Goal: Task Accomplishment & Management: Use online tool/utility

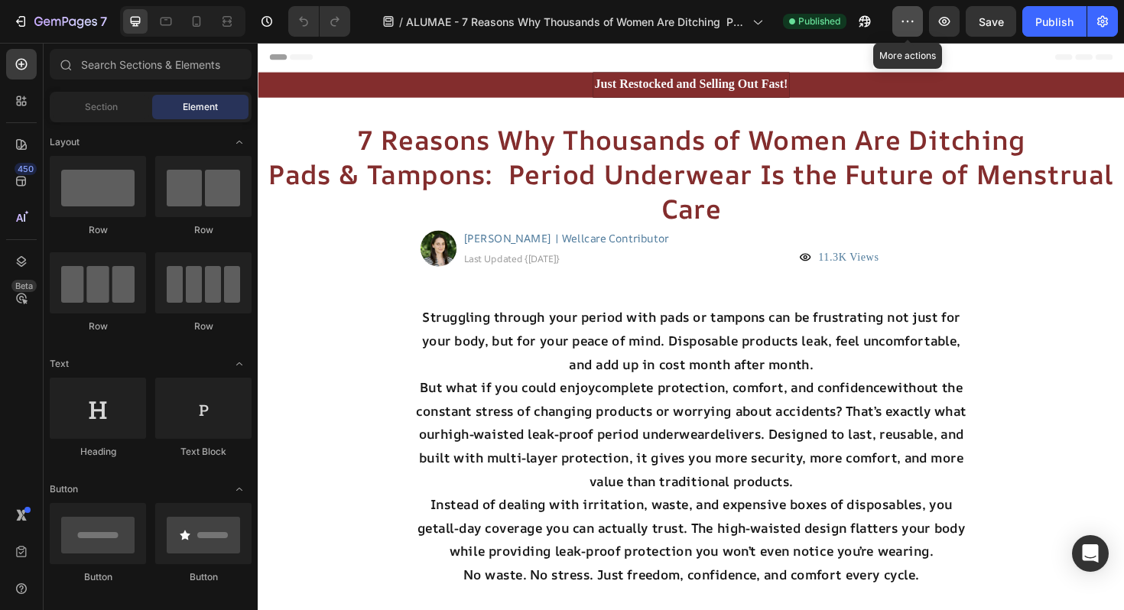
click at [903, 24] on icon "button" at bounding box center [907, 21] width 15 height 15
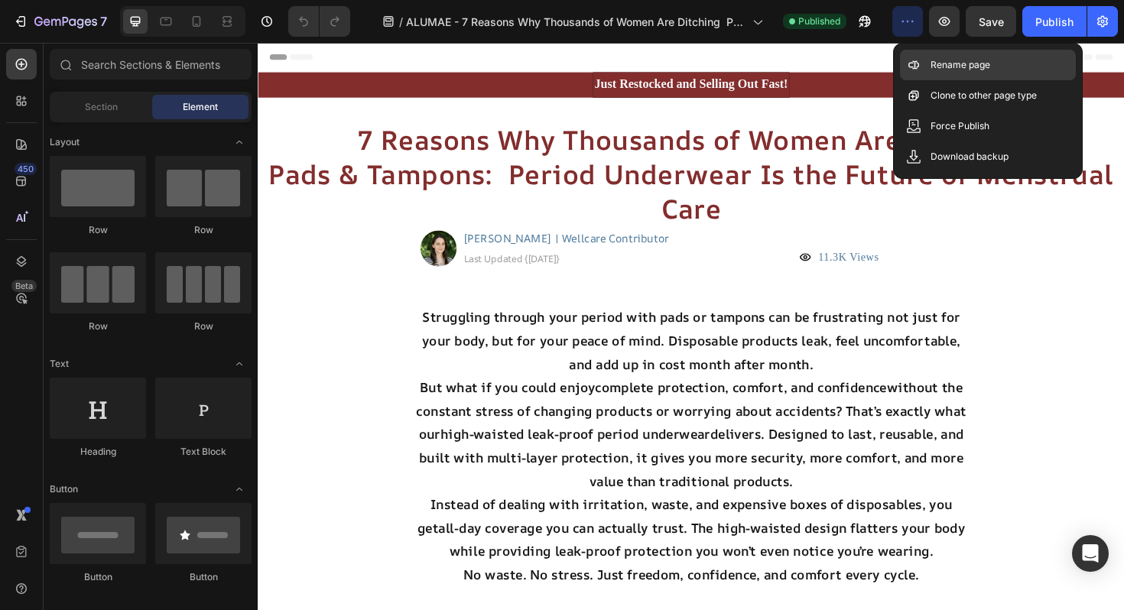
click at [931, 60] on p "Rename page" at bounding box center [961, 64] width 60 height 15
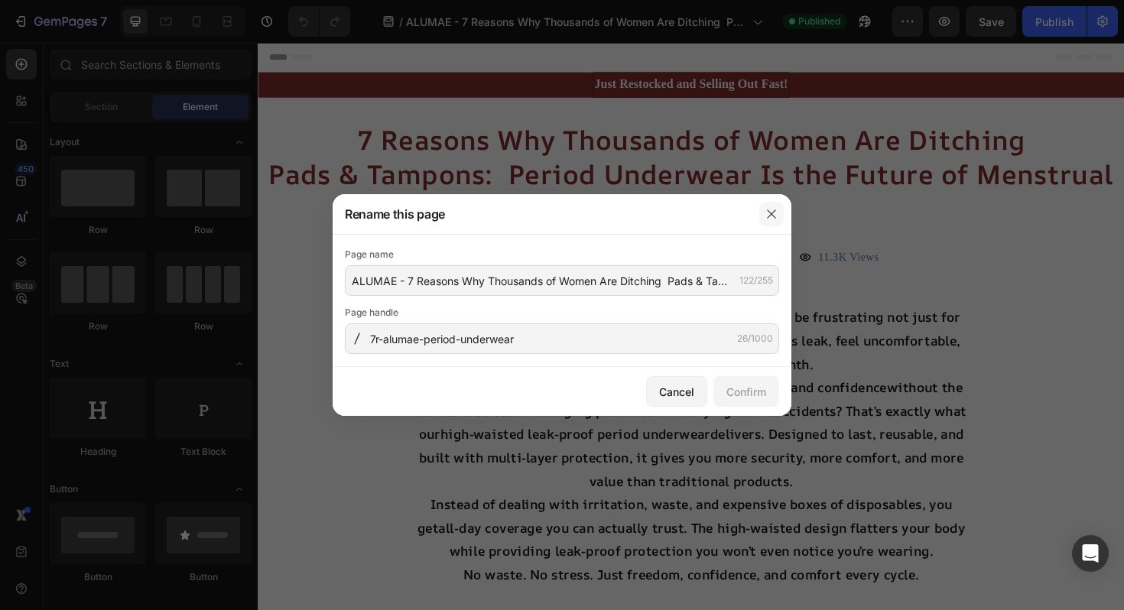
click at [775, 206] on button "button" at bounding box center [771, 214] width 24 height 24
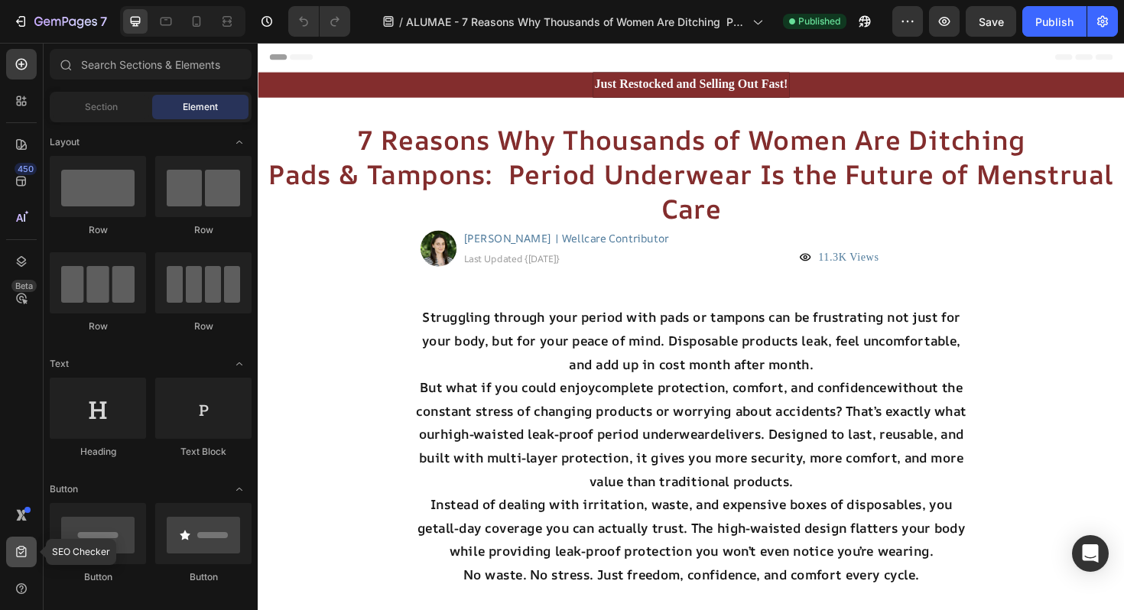
click at [21, 554] on icon at bounding box center [21, 551] width 15 height 15
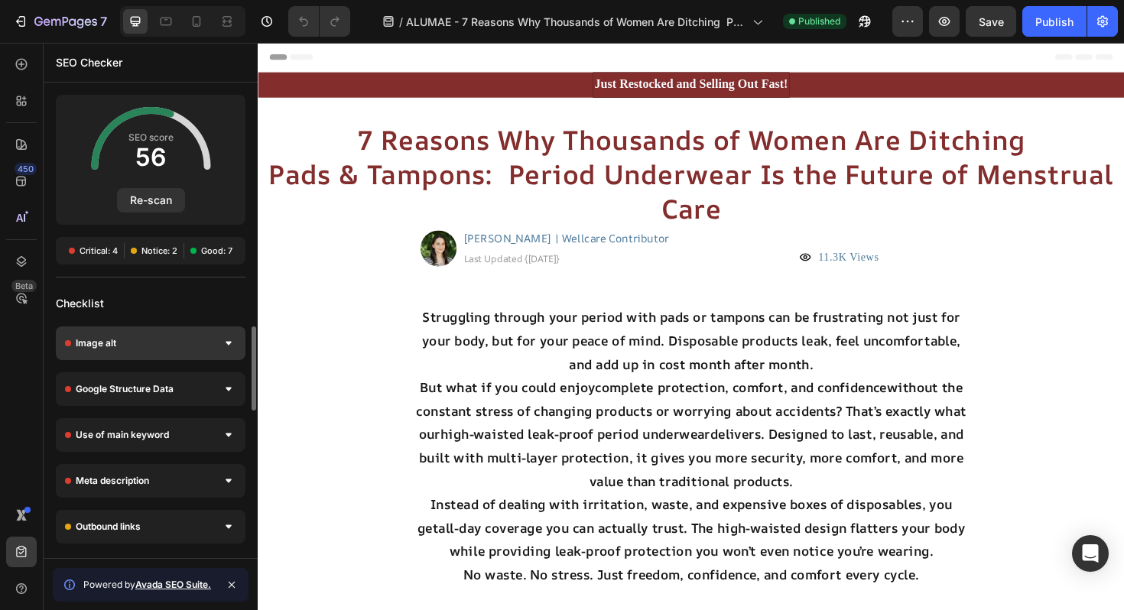
click at [191, 336] on div "Image alt" at bounding box center [151, 343] width 190 height 34
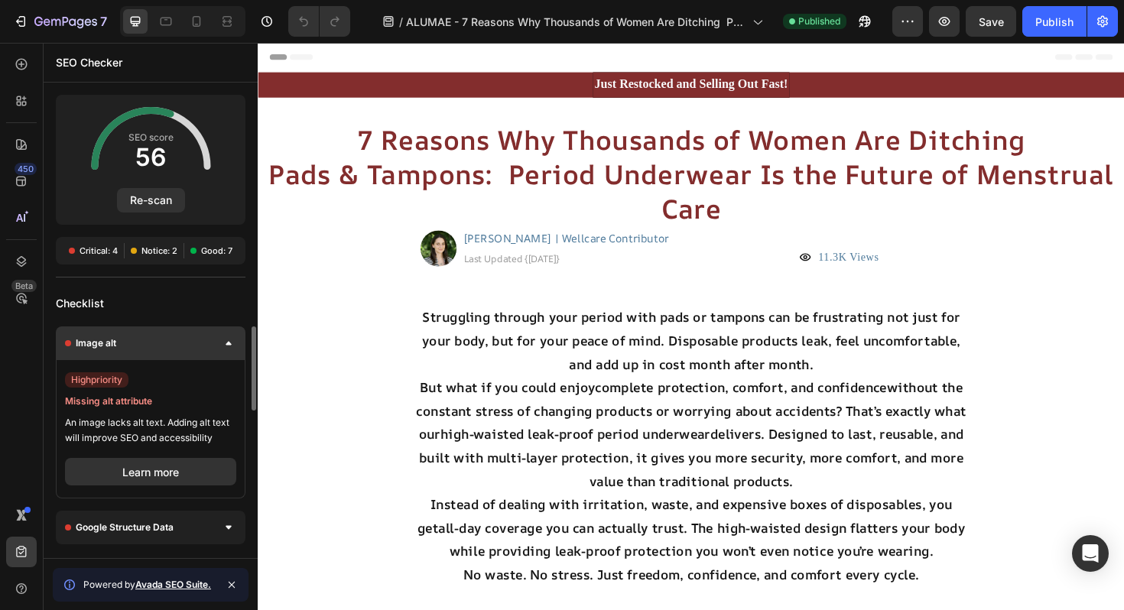
click at [210, 344] on div "Image alt" at bounding box center [151, 343] width 190 height 34
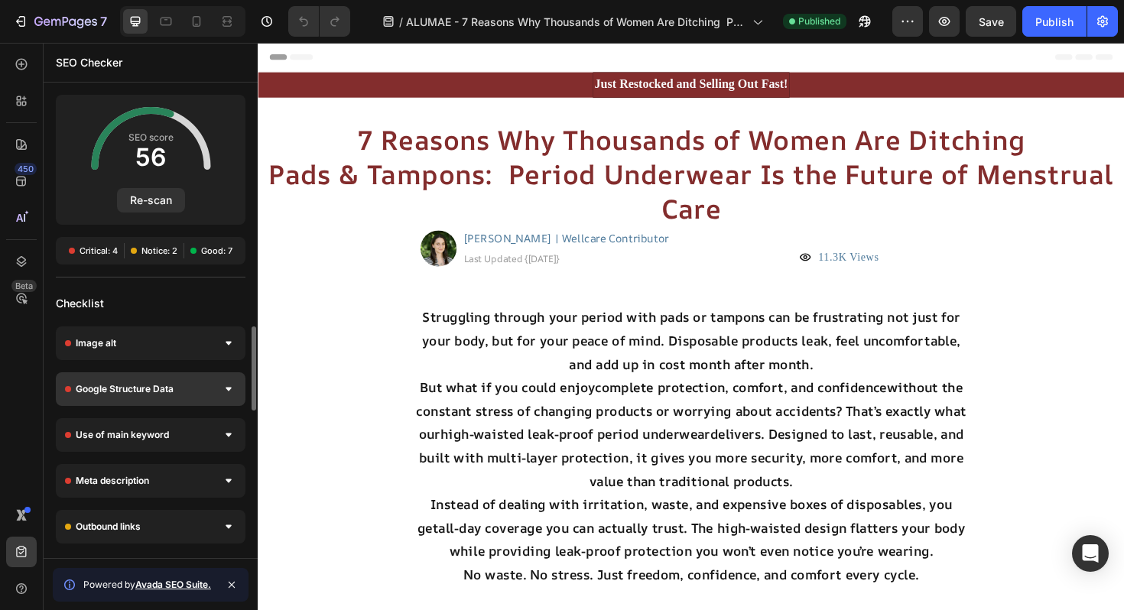
click at [199, 395] on div "Google Structure Data" at bounding box center [151, 389] width 190 height 34
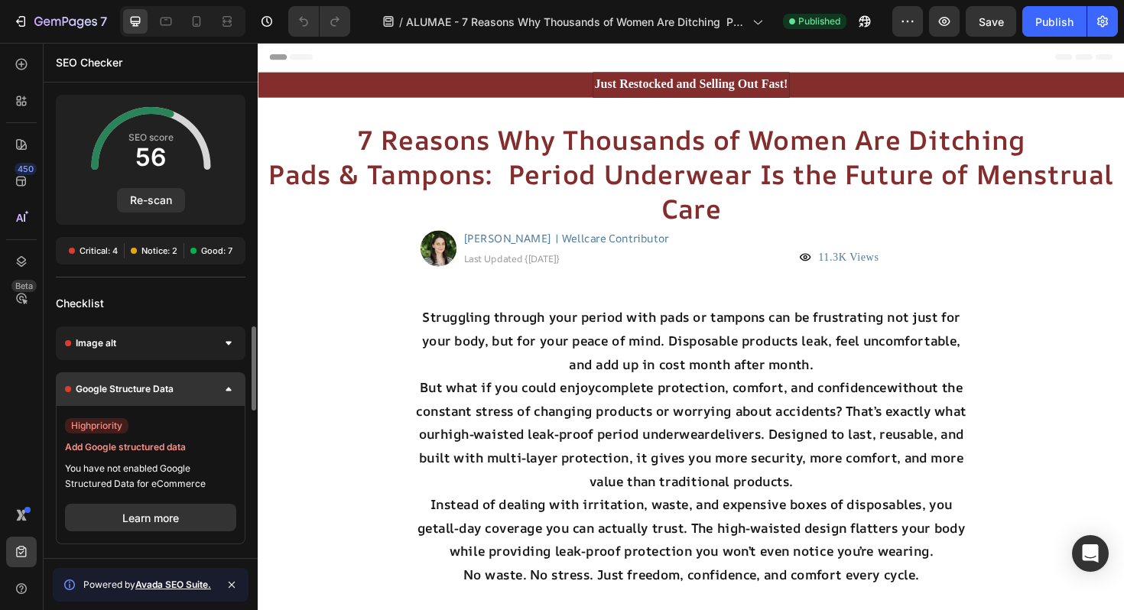
click at [199, 395] on div "Google Structure Data" at bounding box center [151, 389] width 190 height 34
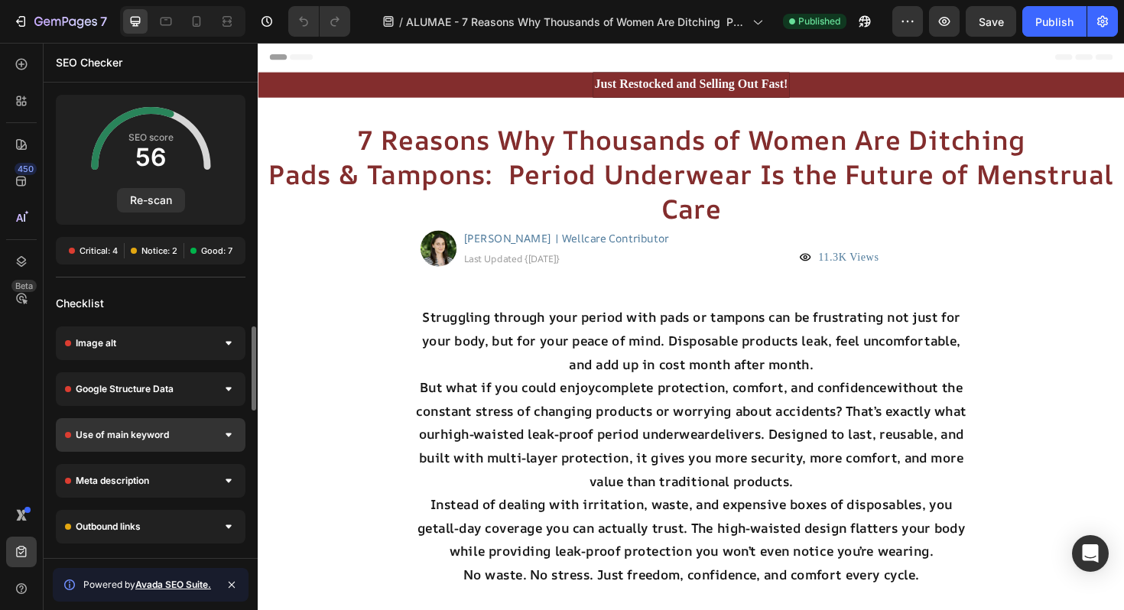
click at [199, 434] on div "Use of main keyword" at bounding box center [151, 435] width 190 height 34
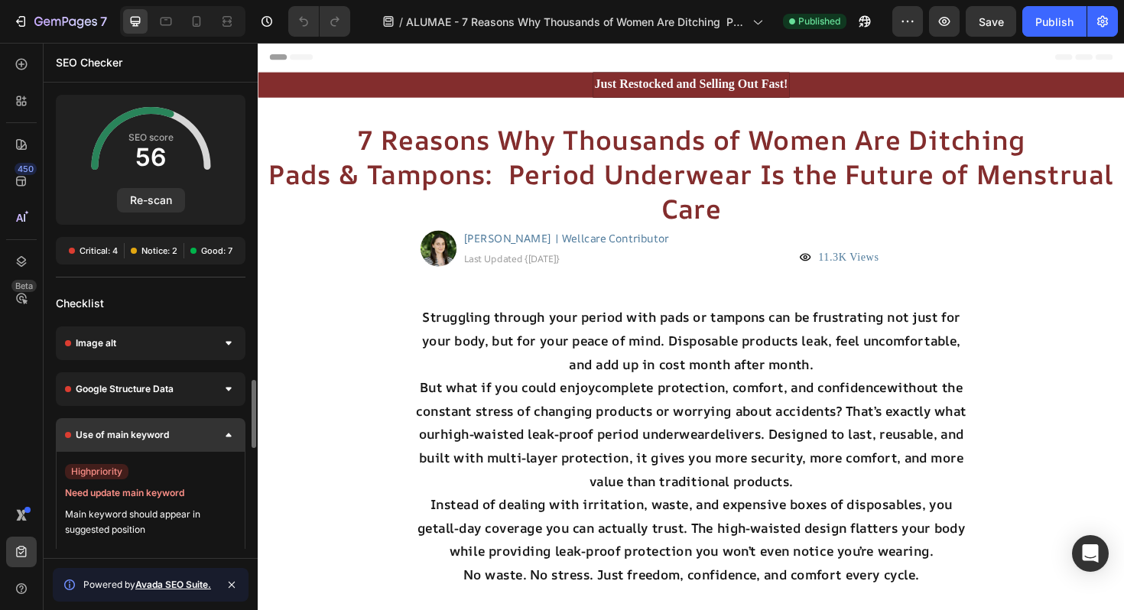
scroll to position [41, 0]
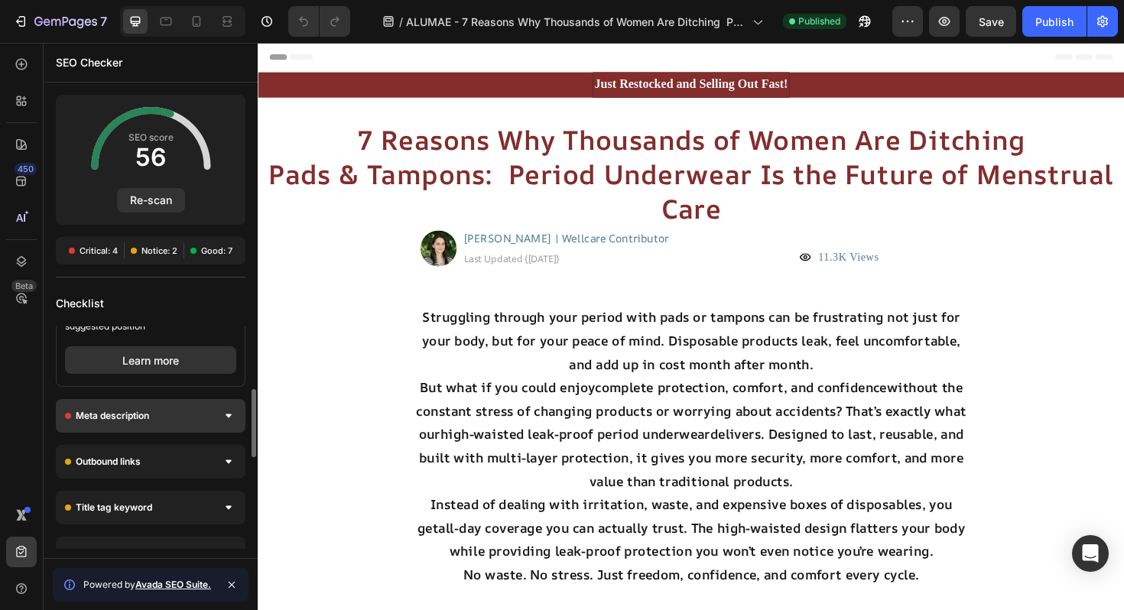
click at [198, 429] on div "Meta description" at bounding box center [151, 416] width 190 height 34
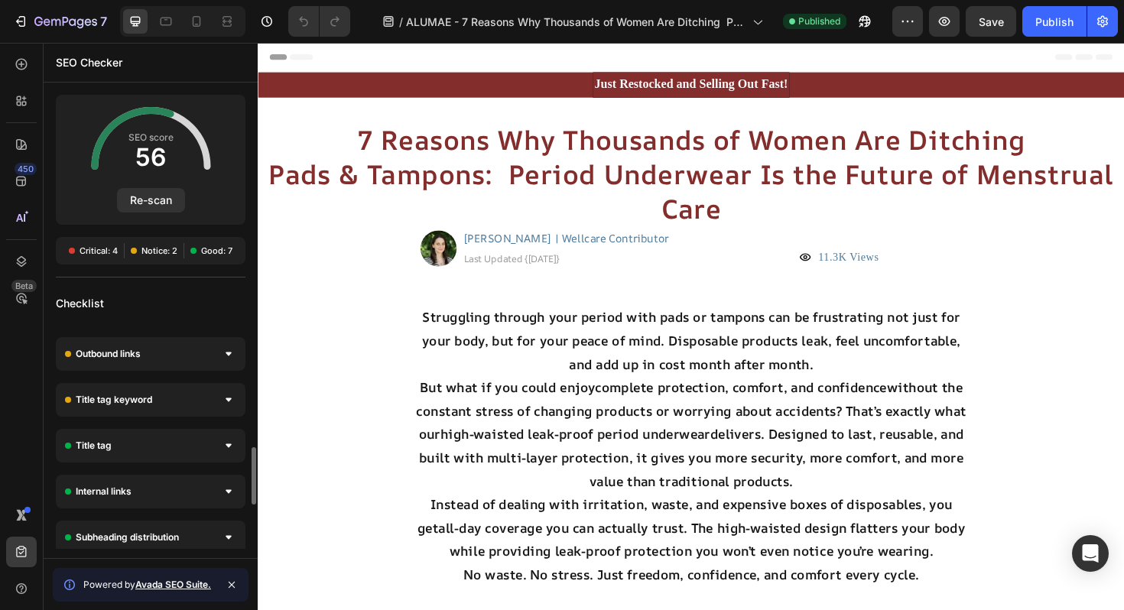
scroll to position [461, 0]
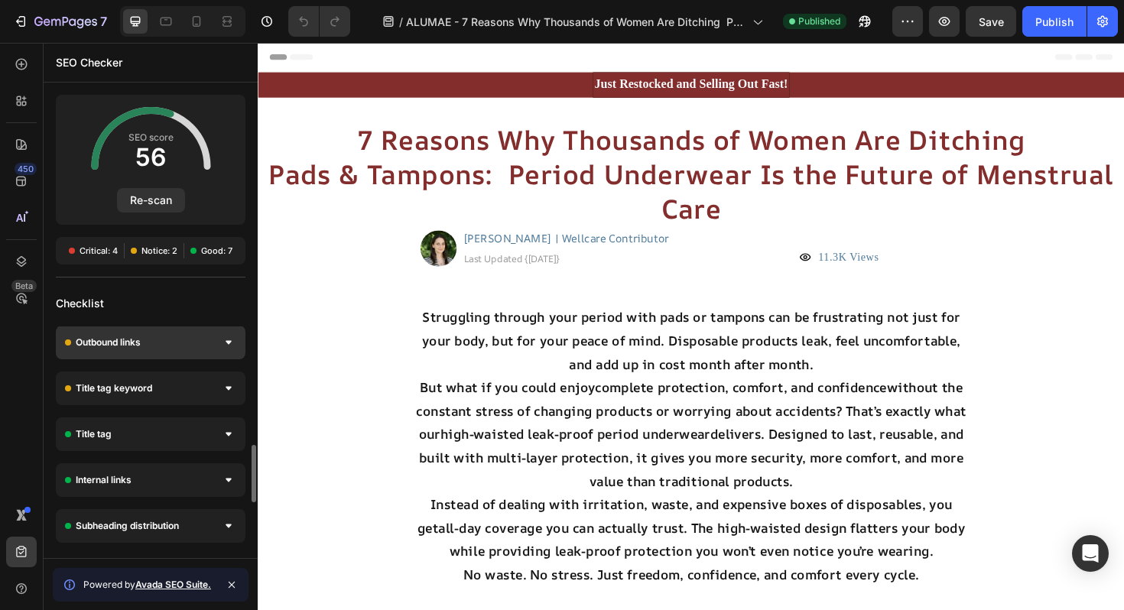
click at [187, 353] on div "Outbound links" at bounding box center [151, 343] width 190 height 34
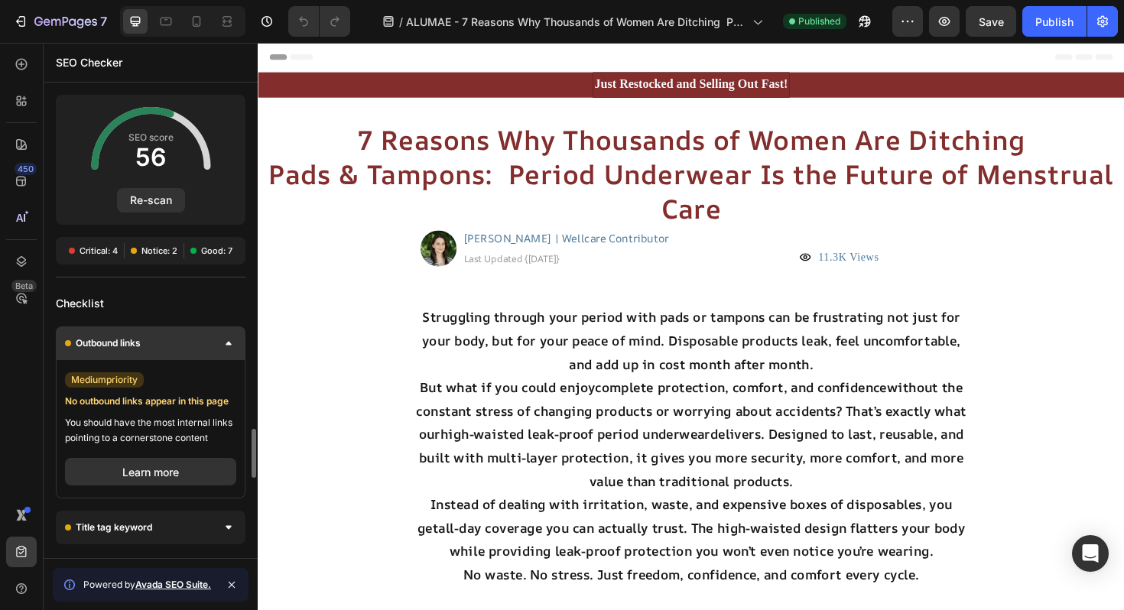
click at [187, 353] on div "Outbound links" at bounding box center [151, 343] width 190 height 34
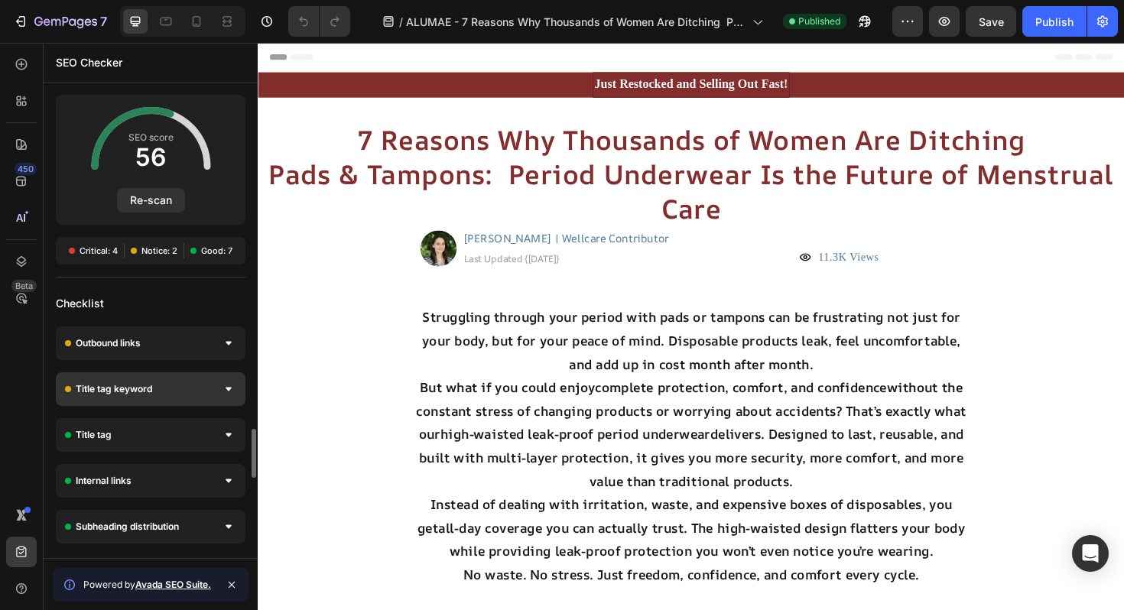
click at [187, 382] on div "Title tag keyword" at bounding box center [151, 389] width 190 height 34
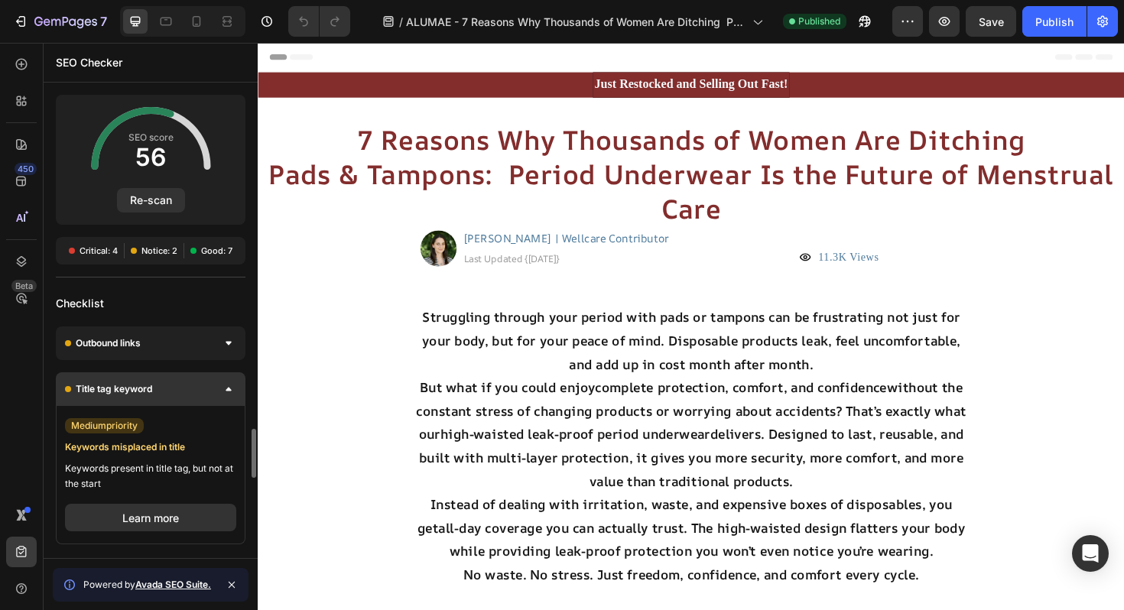
click at [187, 382] on div "Title tag keyword" at bounding box center [151, 389] width 190 height 34
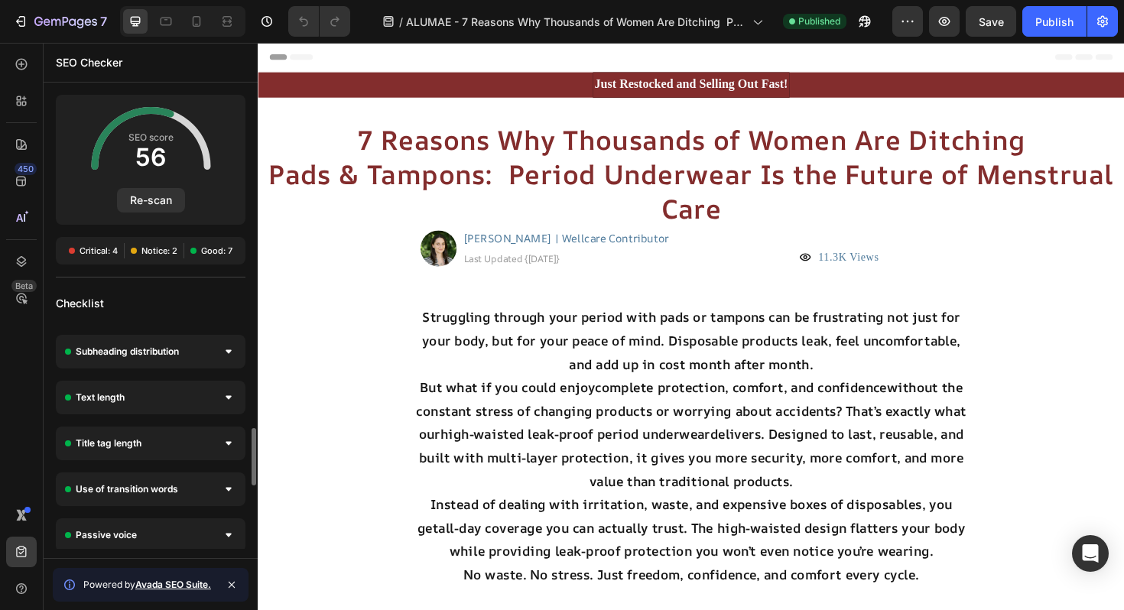
scroll to position [638, 0]
click at [235, 588] on icon at bounding box center [232, 585] width 12 height 12
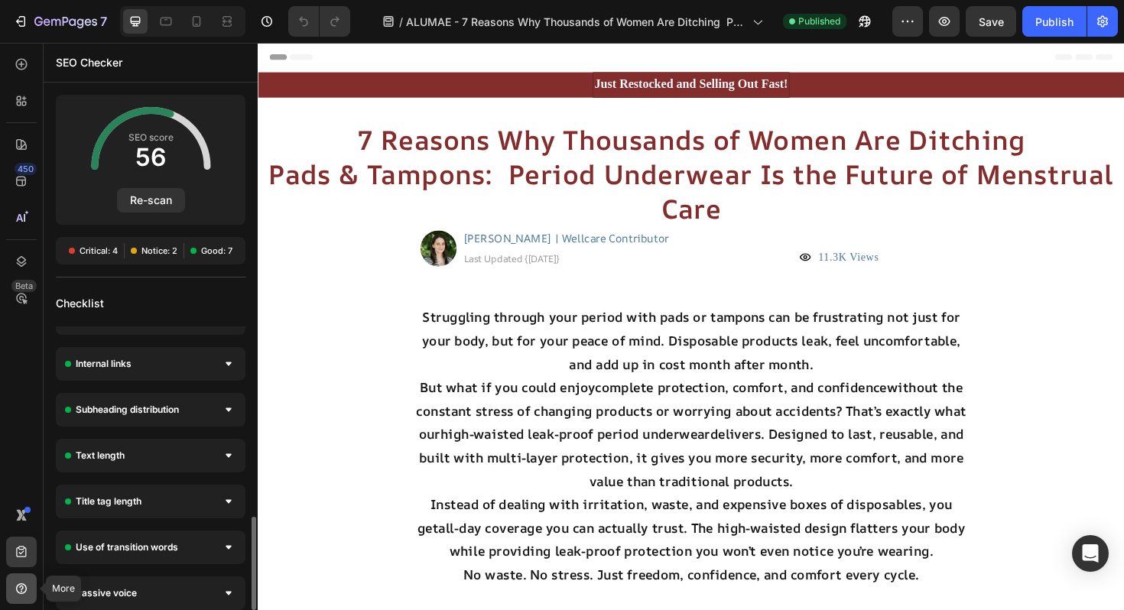
click at [20, 596] on div at bounding box center [21, 588] width 31 height 31
click at [0, 455] on div "450 Beta" at bounding box center [22, 326] width 44 height 567
click at [31, 10] on button "7" at bounding box center [60, 21] width 108 height 31
